Goal: Task Accomplishment & Management: Use online tool/utility

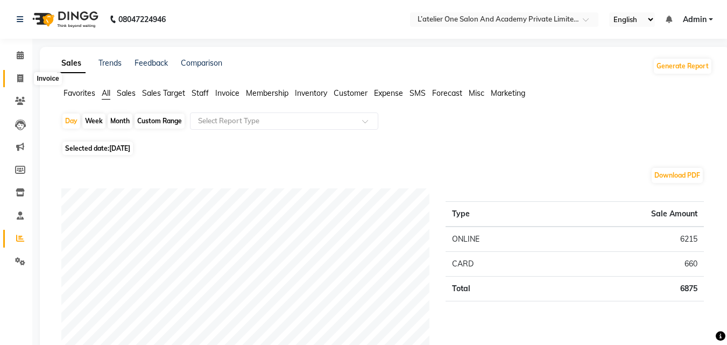
click at [22, 74] on icon at bounding box center [20, 78] width 6 height 8
select select "service"
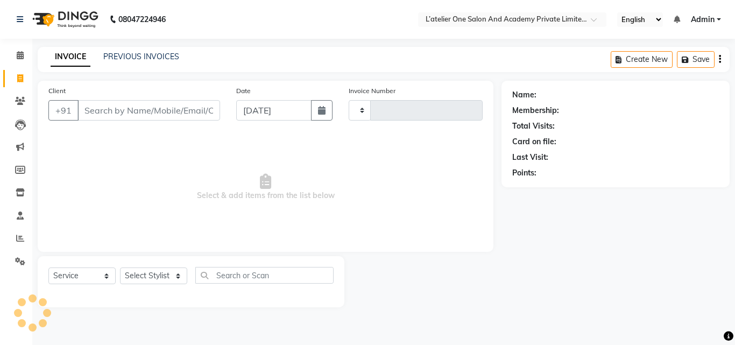
type input "1712"
select select "6939"
click at [142, 60] on link "PREVIOUS INVOICES" at bounding box center [141, 57] width 76 height 10
